Goal: Task Accomplishment & Management: Use online tool/utility

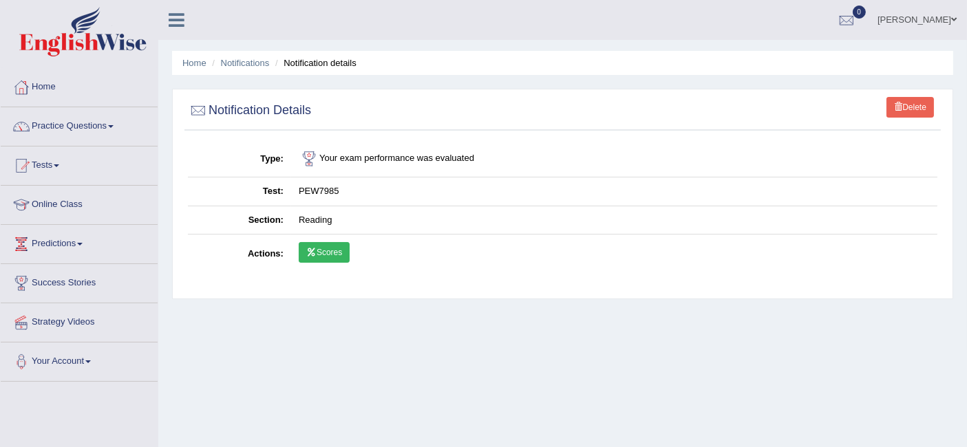
click at [340, 260] on link "Scores" at bounding box center [324, 252] width 51 height 21
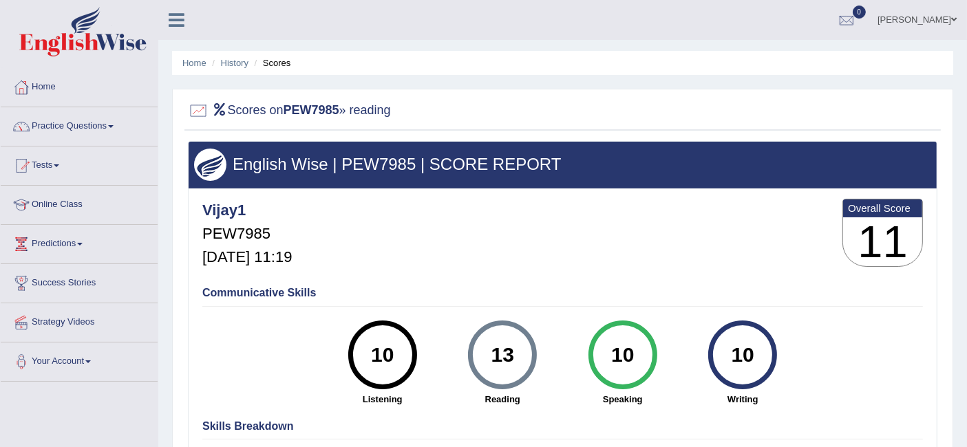
click at [43, 93] on link "Home" at bounding box center [79, 85] width 157 height 34
click at [63, 94] on link "Home" at bounding box center [78, 85] width 154 height 34
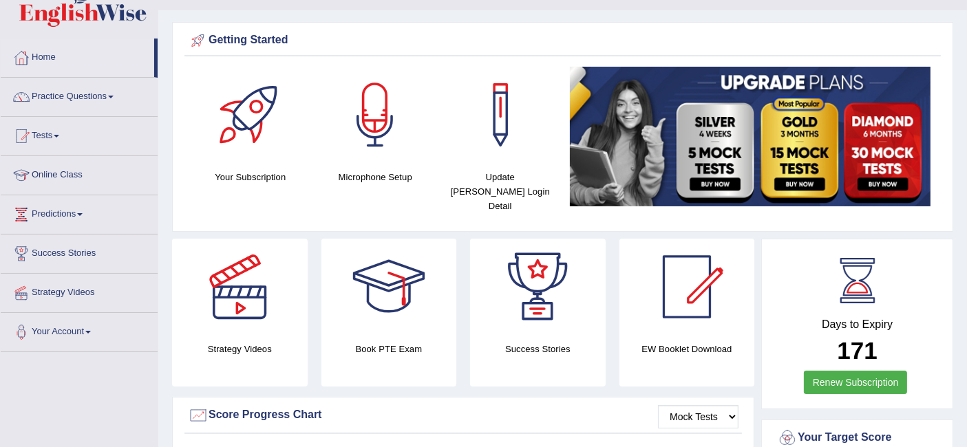
scroll to position [29, 0]
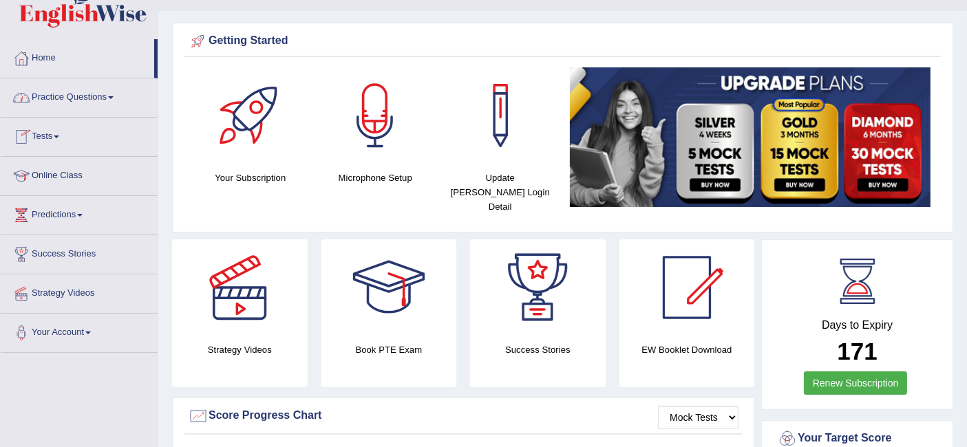
click at [54, 137] on link "Tests" at bounding box center [79, 135] width 157 height 34
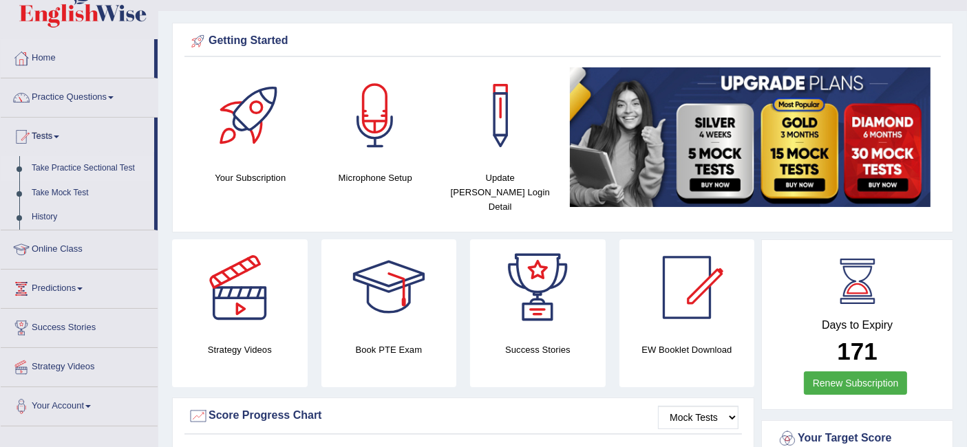
click at [53, 170] on link "Take Practice Sectional Test" at bounding box center [89, 168] width 129 height 25
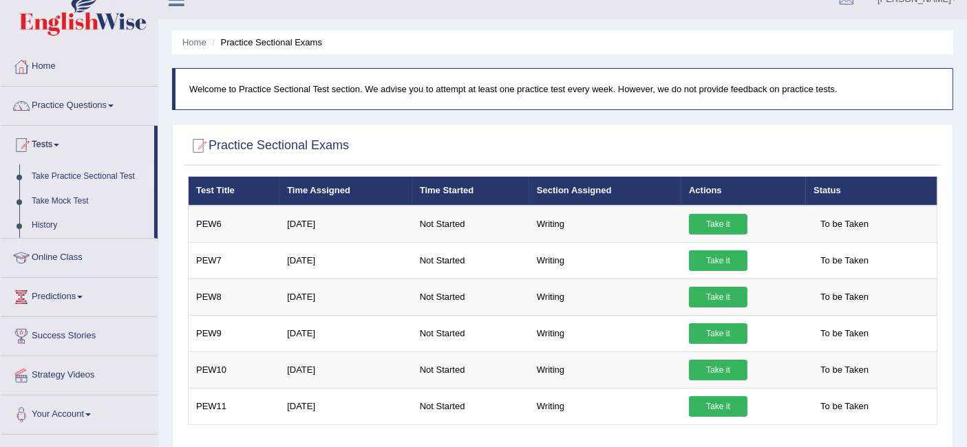
scroll to position [19, 0]
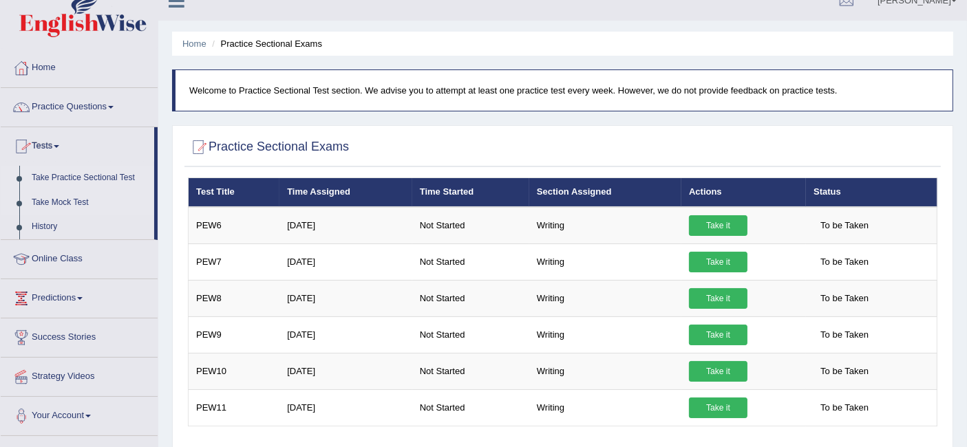
click at [61, 200] on link "Take Mock Test" at bounding box center [89, 203] width 129 height 25
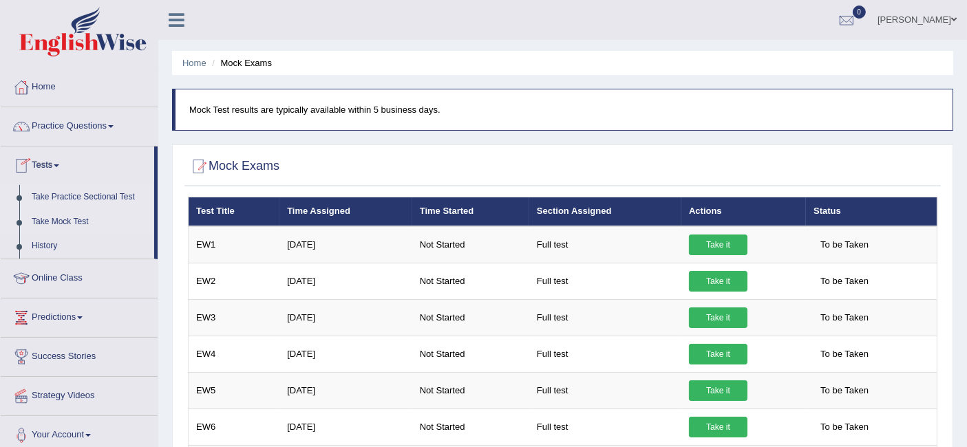
click at [92, 196] on link "Take Practice Sectional Test" at bounding box center [89, 197] width 129 height 25
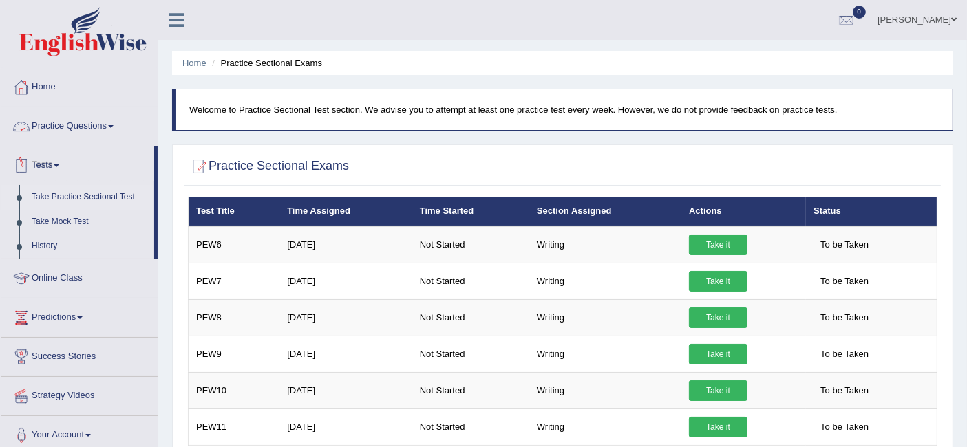
click at [92, 127] on link "Practice Questions" at bounding box center [79, 124] width 157 height 34
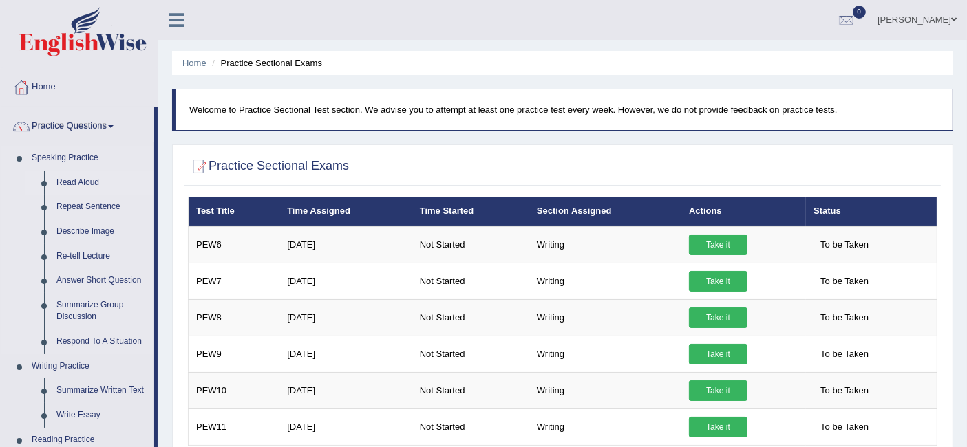
click at [87, 186] on link "Read Aloud" at bounding box center [102, 183] width 104 height 25
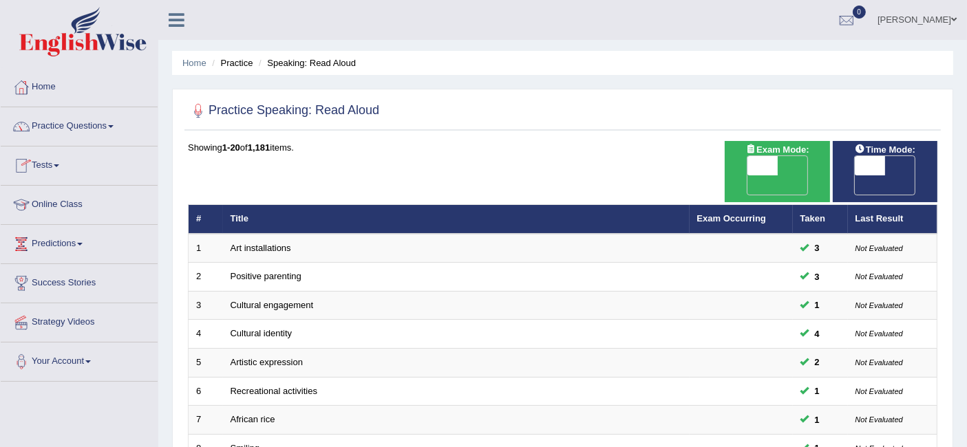
click at [56, 168] on link "Tests" at bounding box center [79, 164] width 157 height 34
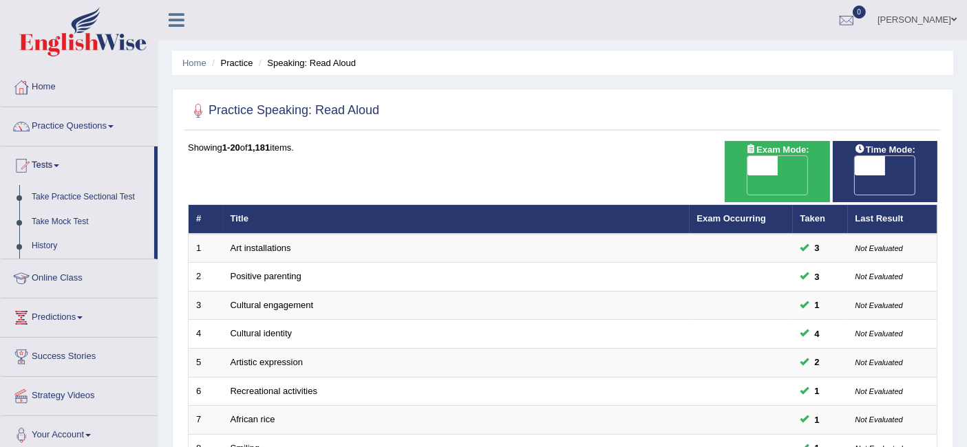
click at [74, 218] on link "Take Mock Test" at bounding box center [89, 222] width 129 height 25
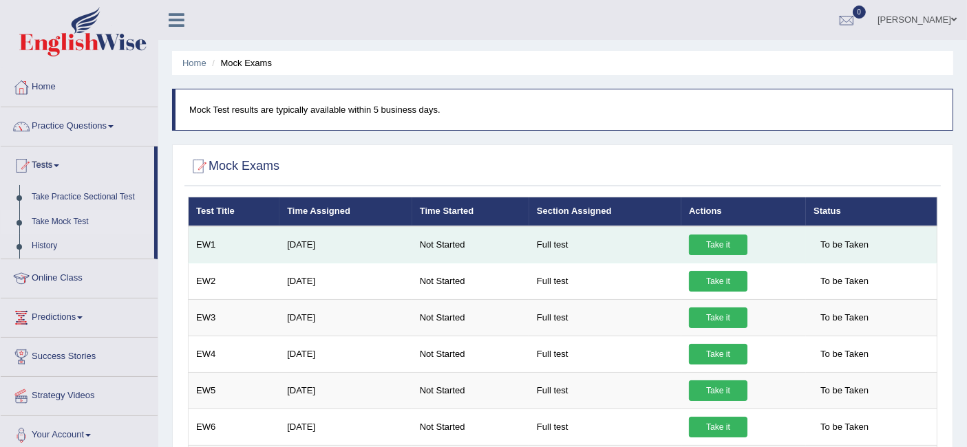
click at [728, 242] on link "Take it" at bounding box center [718, 245] width 59 height 21
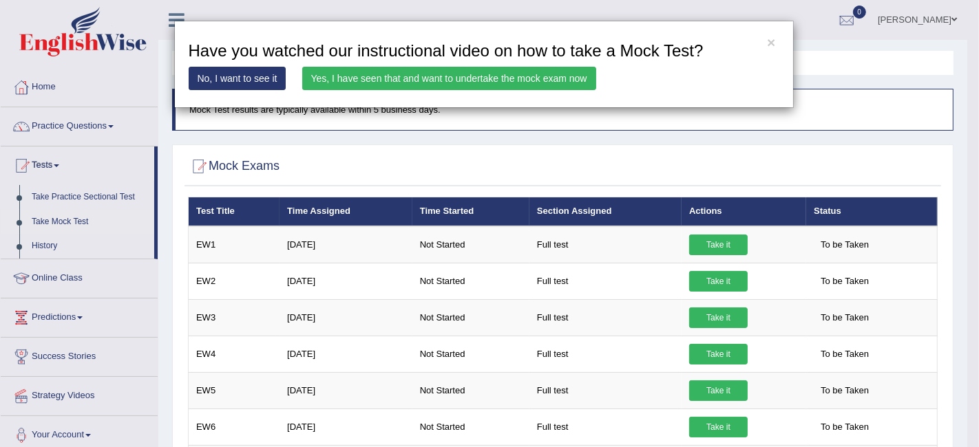
click at [554, 70] on link "Yes, I have seen that and want to undertake the mock exam now" at bounding box center [449, 78] width 294 height 23
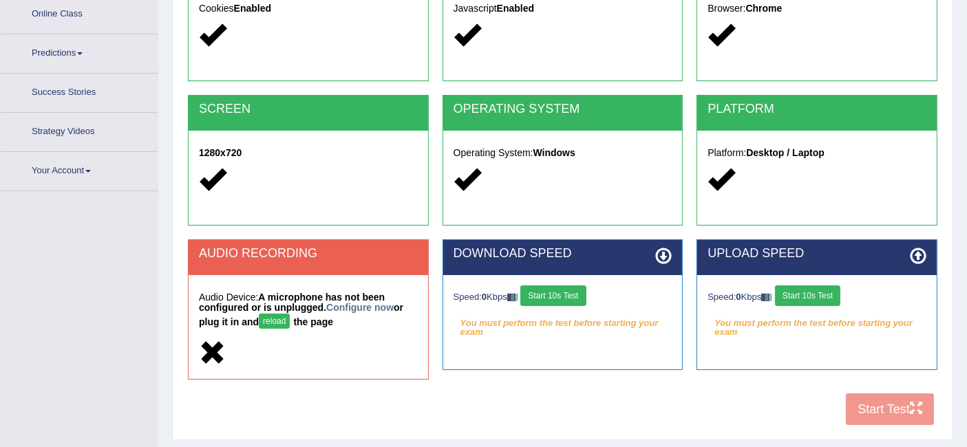
scroll to position [213, 0]
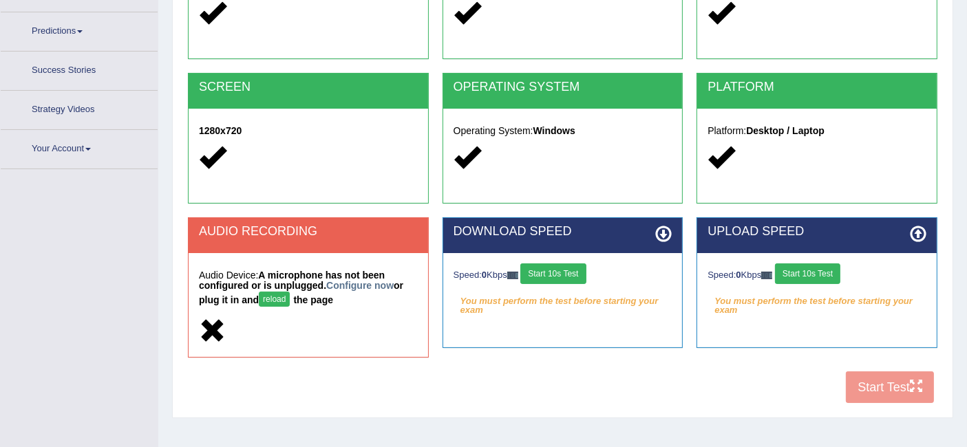
click at [574, 288] on div "Speed: 0 Kbps Start 10s Test You must perform the test before starting your exa…" at bounding box center [563, 287] width 240 height 69
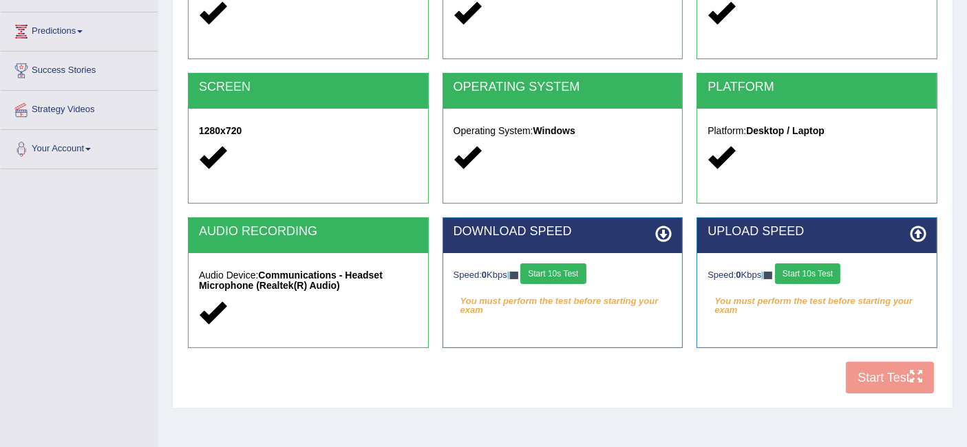
click at [819, 274] on button "Start 10s Test" at bounding box center [807, 274] width 65 height 21
click at [556, 264] on button "Start 10s Test" at bounding box center [552, 274] width 65 height 21
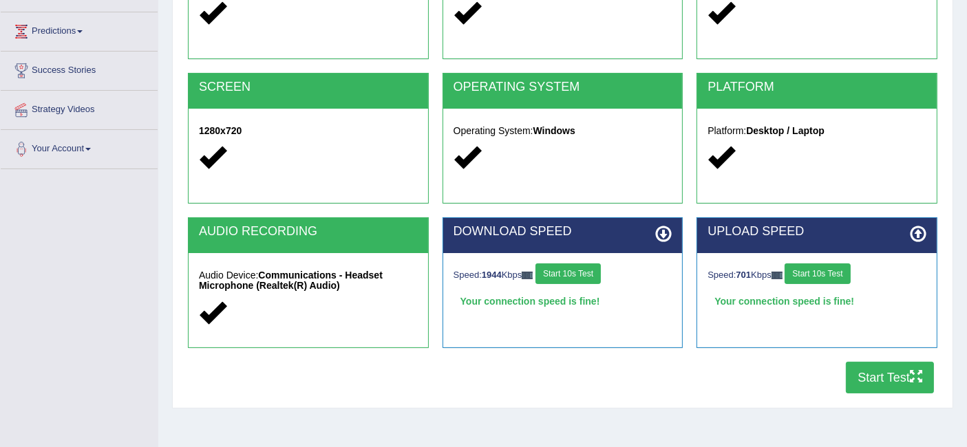
click at [888, 383] on button "Start Test" at bounding box center [890, 378] width 88 height 32
